Goal: Check status: Check status

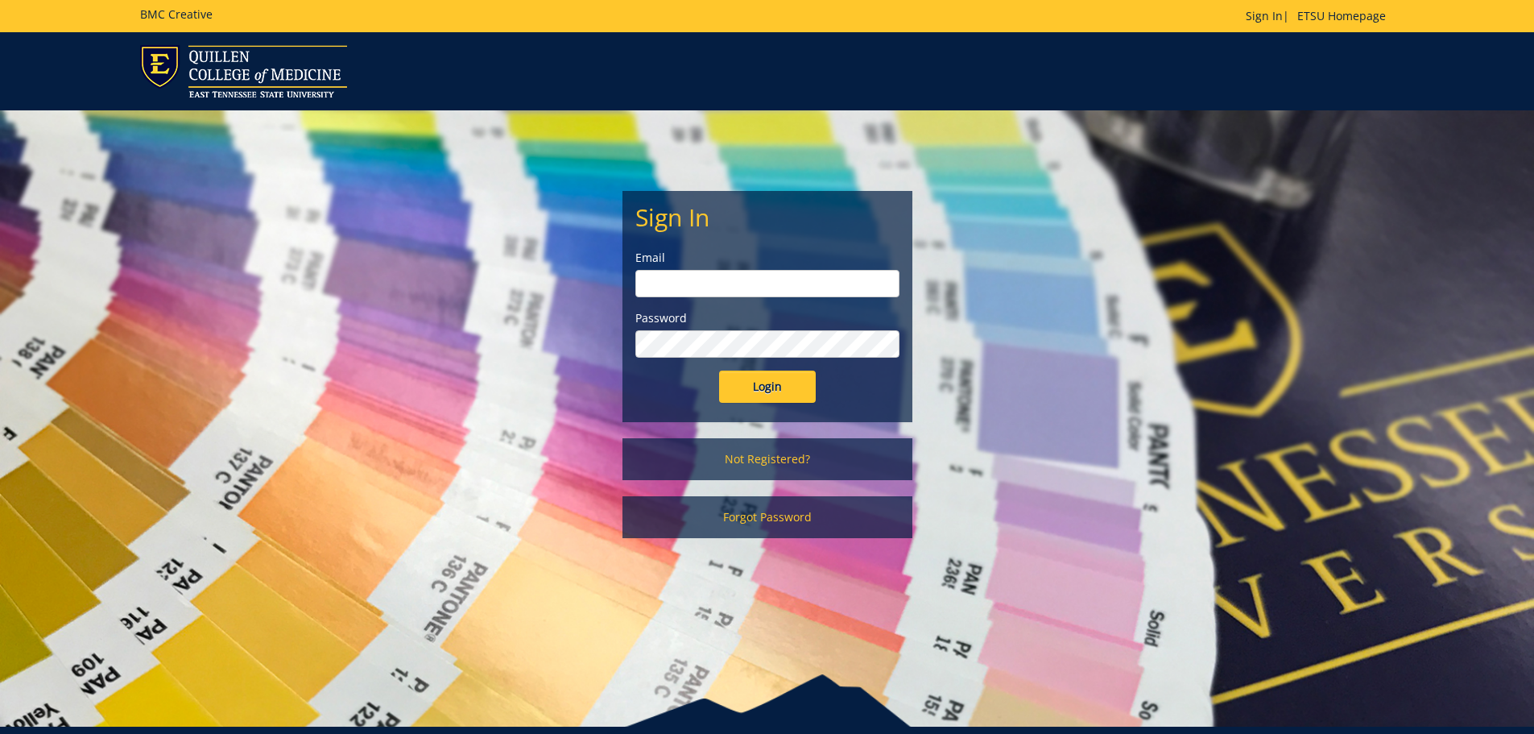
click at [752, 291] on input "email" at bounding box center [768, 283] width 264 height 27
type input "[EMAIL_ADDRESS][DOMAIN_NAME]"
click at [770, 391] on input "Login" at bounding box center [767, 387] width 97 height 32
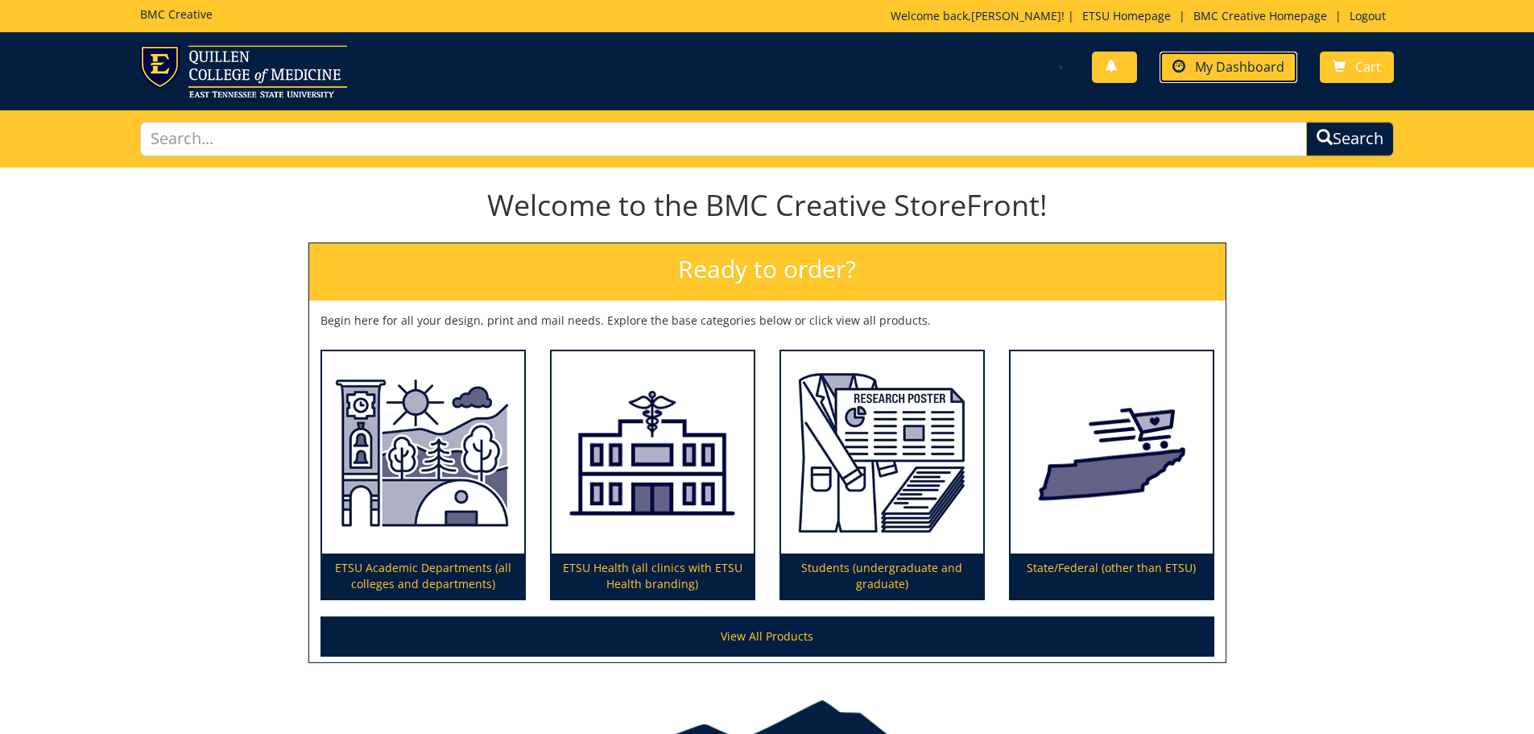
click at [1240, 62] on span "My Dashboard" at bounding box center [1239, 67] width 89 height 18
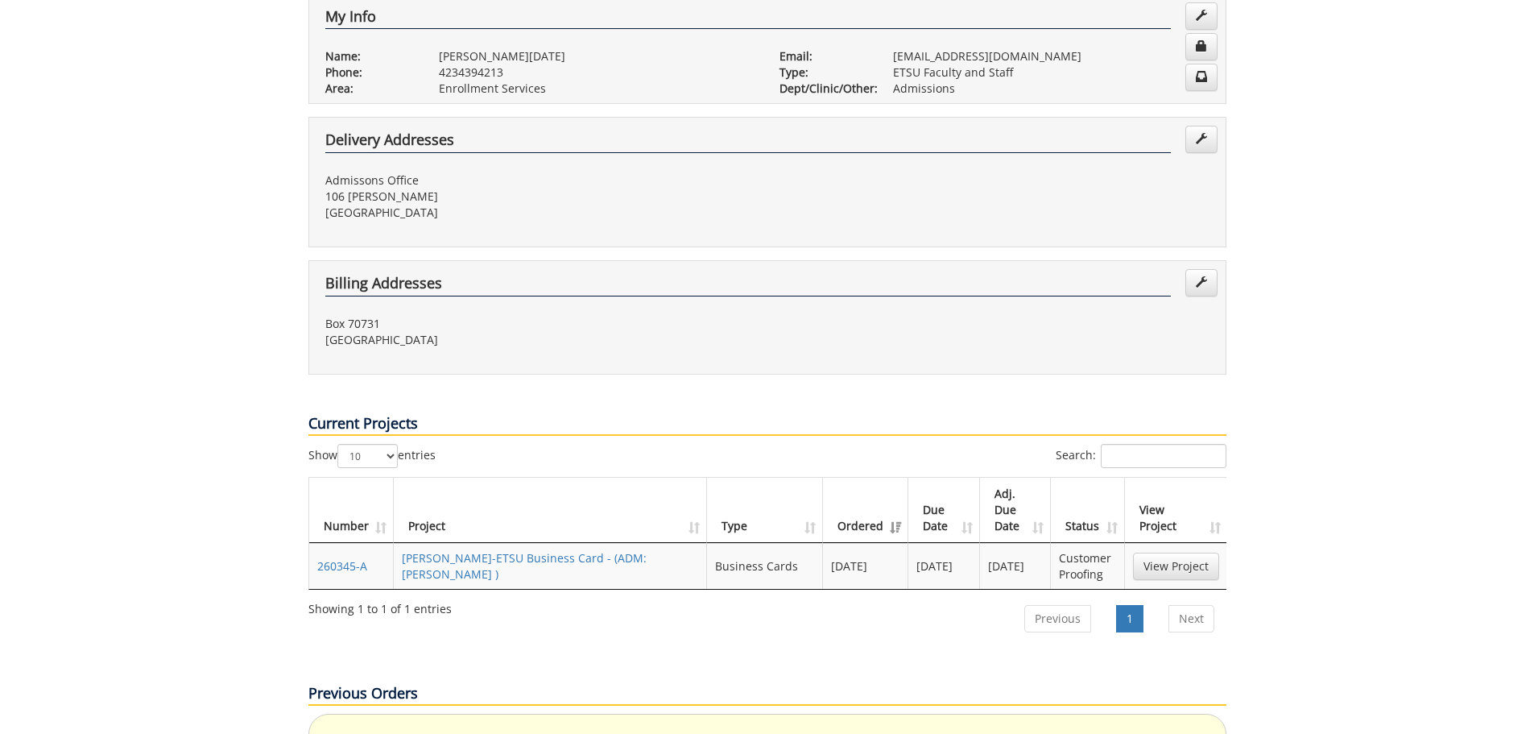
scroll to position [564, 0]
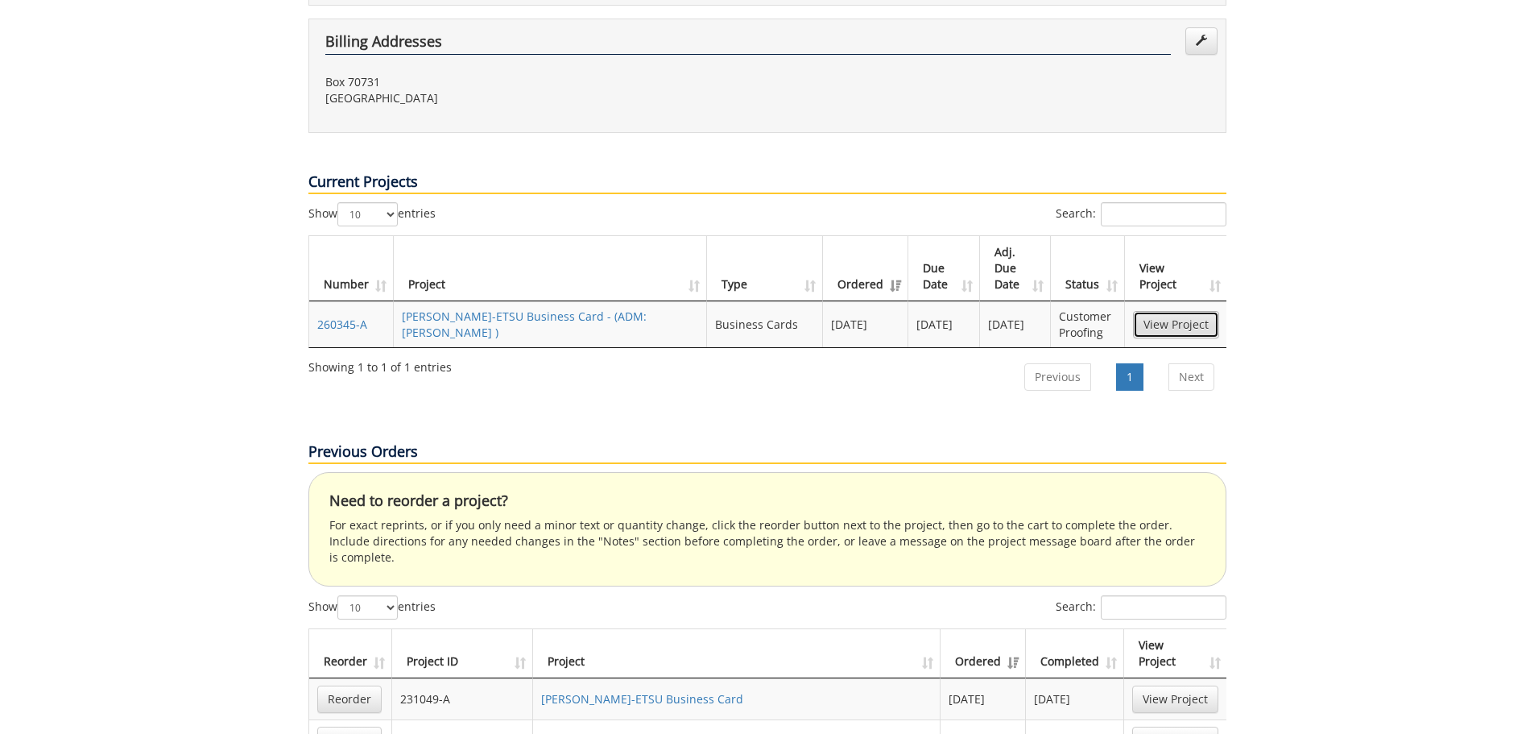
click at [1160, 311] on link "View Project" at bounding box center [1176, 324] width 86 height 27
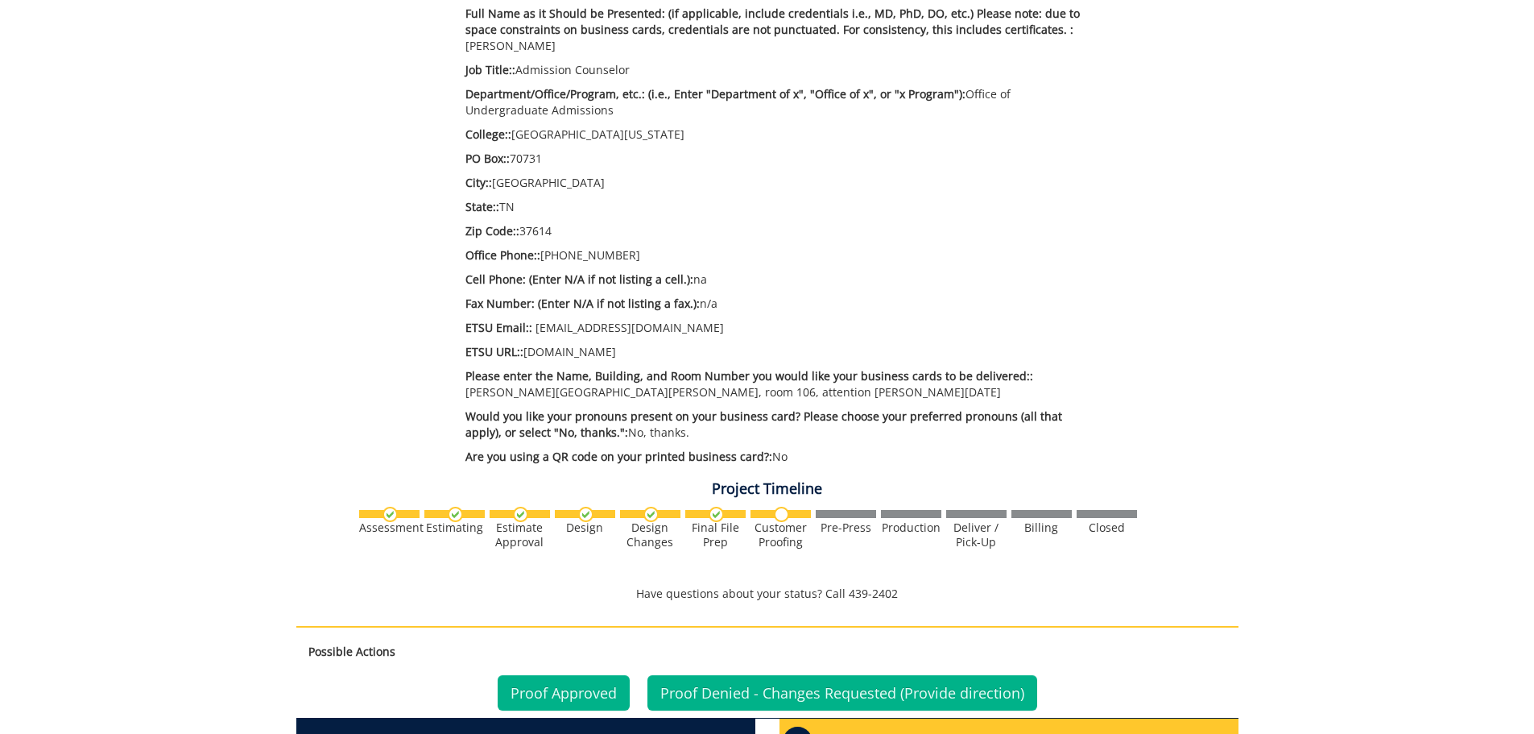
scroll to position [564, 0]
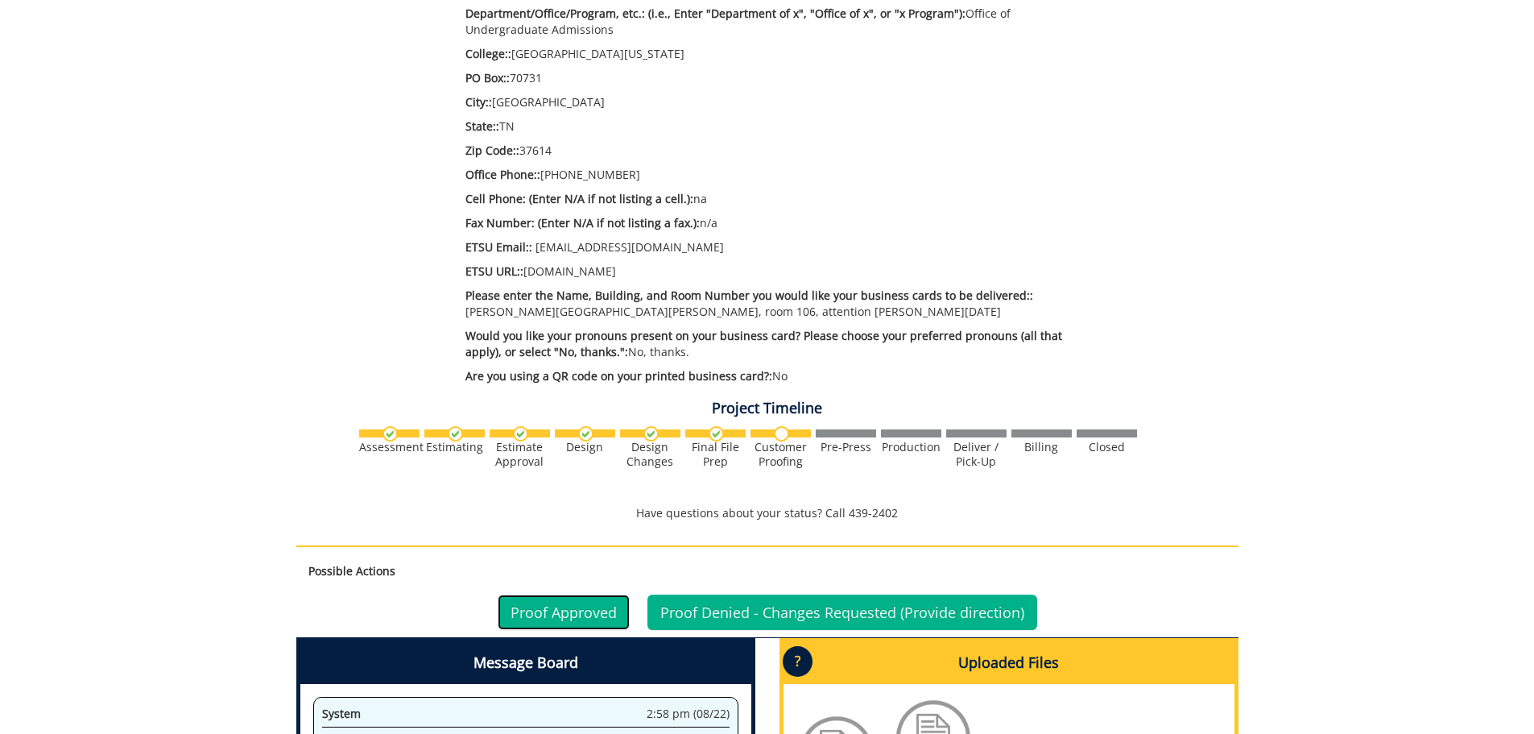
click at [557, 594] on link "Proof Approved" at bounding box center [564, 611] width 132 height 35
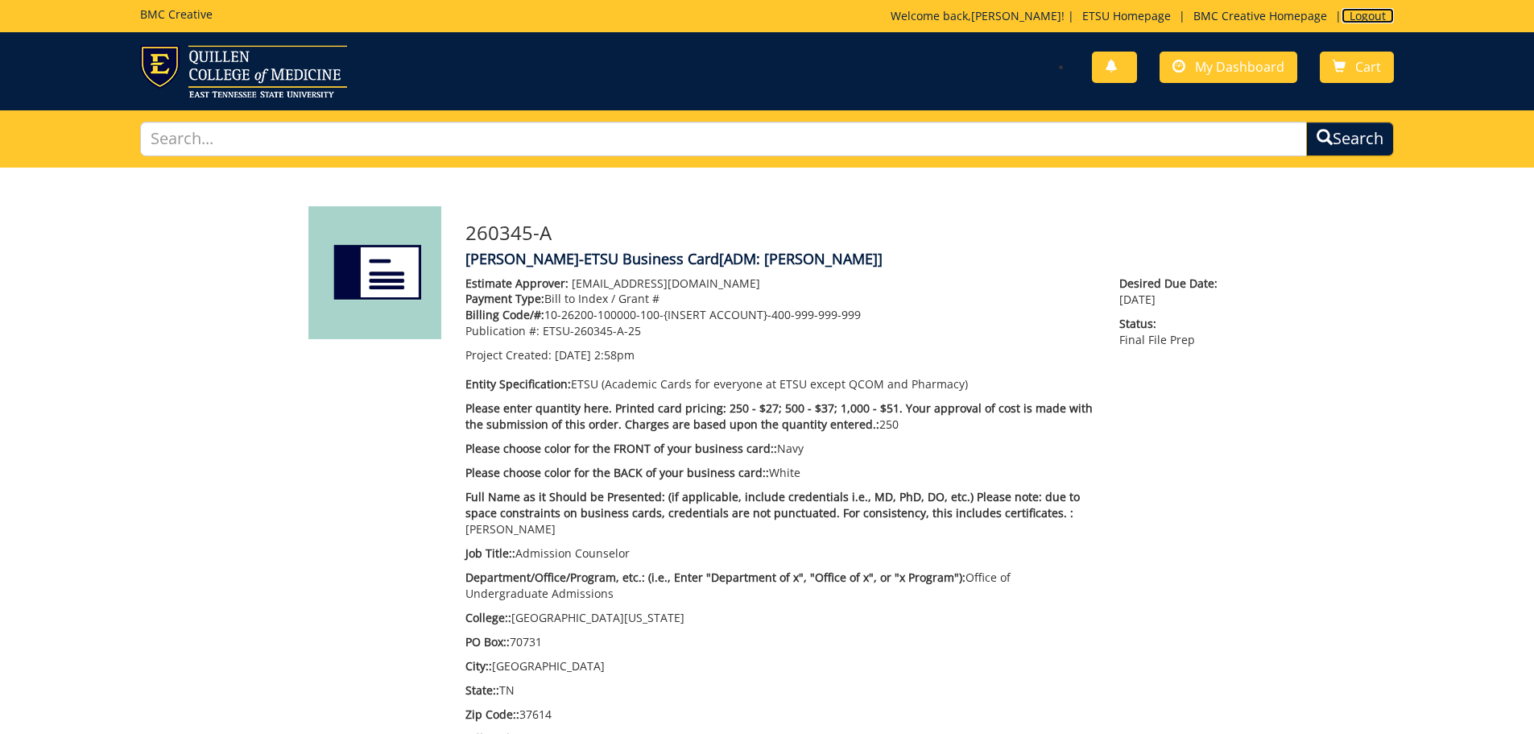
click at [1367, 12] on link "Logout" at bounding box center [1368, 15] width 52 height 15
